Goal: Transaction & Acquisition: Book appointment/travel/reservation

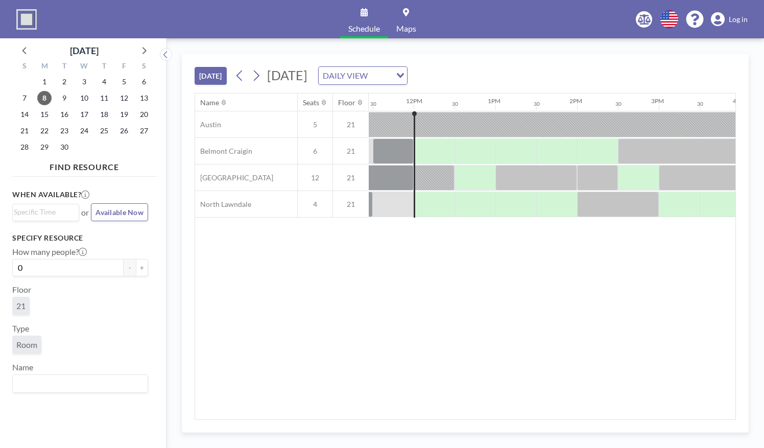
scroll to position [0, 939]
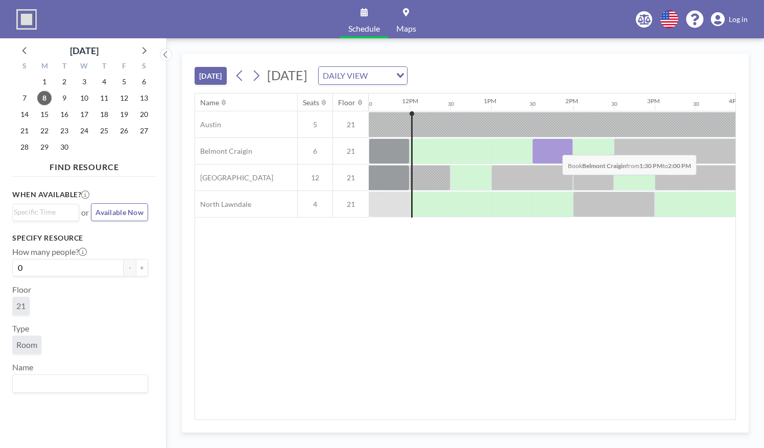
click at [554, 146] on div at bounding box center [552, 151] width 41 height 26
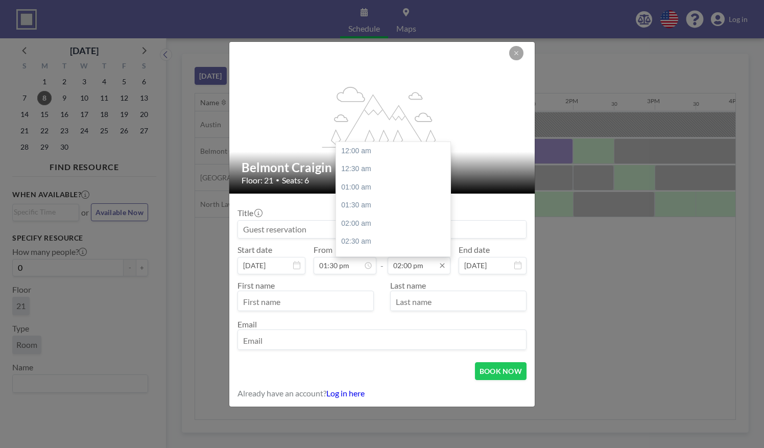
scroll to position [509, 0]
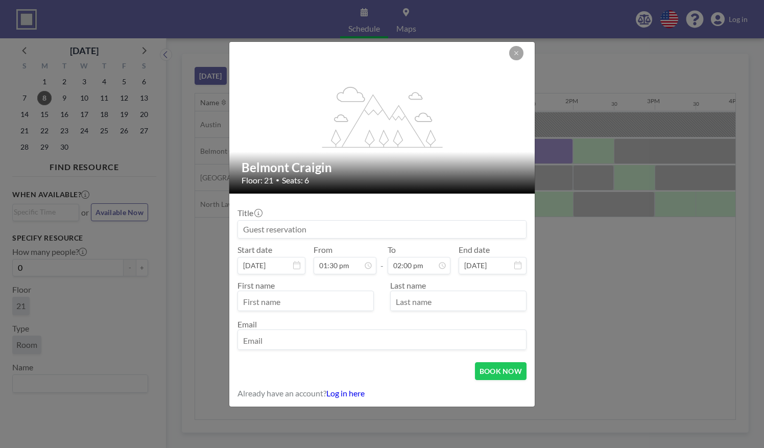
click at [334, 307] on input "text" at bounding box center [305, 301] width 135 height 17
click at [334, 307] on input "J" at bounding box center [305, 301] width 135 height 17
type input "[PERSON_NAME]"
click at [426, 299] on input "text" at bounding box center [458, 301] width 135 height 17
type input "[PERSON_NAME]"
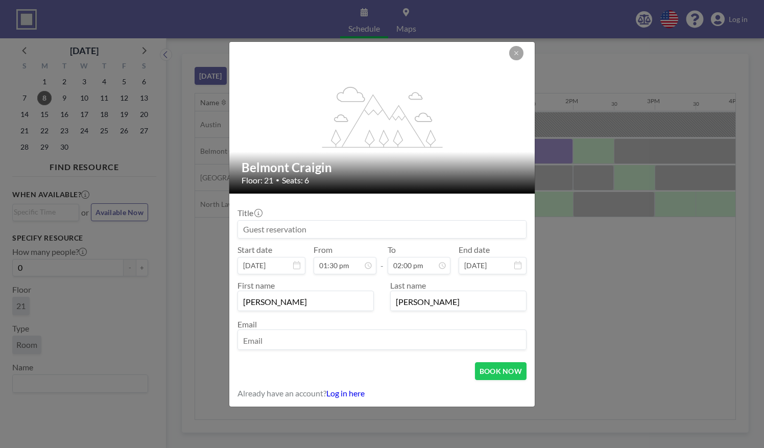
type input "Student virtual meeting"
type input "[EMAIL_ADDRESS][DOMAIN_NAME]"
click at [478, 367] on button "BOOK NOW" at bounding box center [501, 371] width 52 height 18
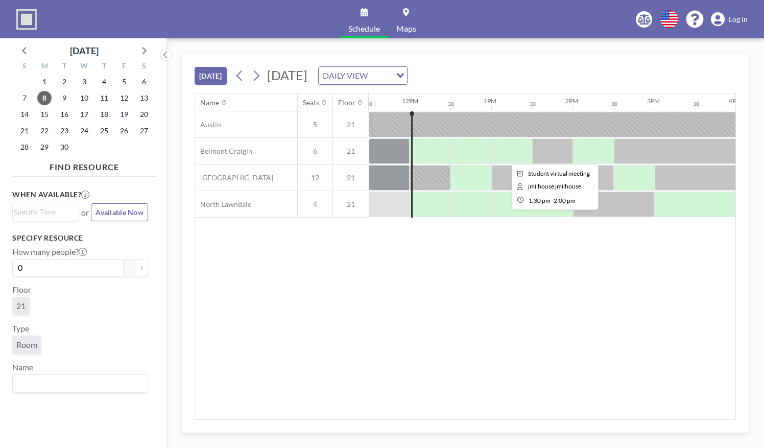
click at [562, 142] on div at bounding box center [552, 151] width 41 height 26
click at [560, 149] on div at bounding box center [552, 151] width 41 height 26
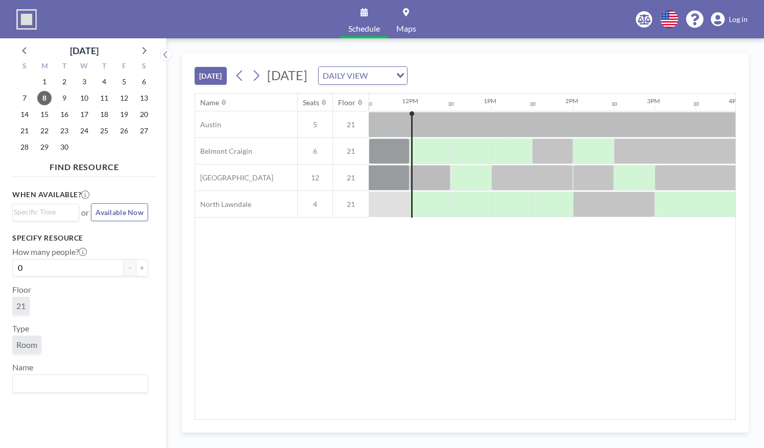
click at [395, 349] on div "Name Seats Floor 12AM 30 1AM 30 2AM 30 3AM 30 4AM 30 5AM 30 6AM 30 7AM 30 8AM 3…" at bounding box center [465, 256] width 540 height 326
